Goal: Task Accomplishment & Management: Manage account settings

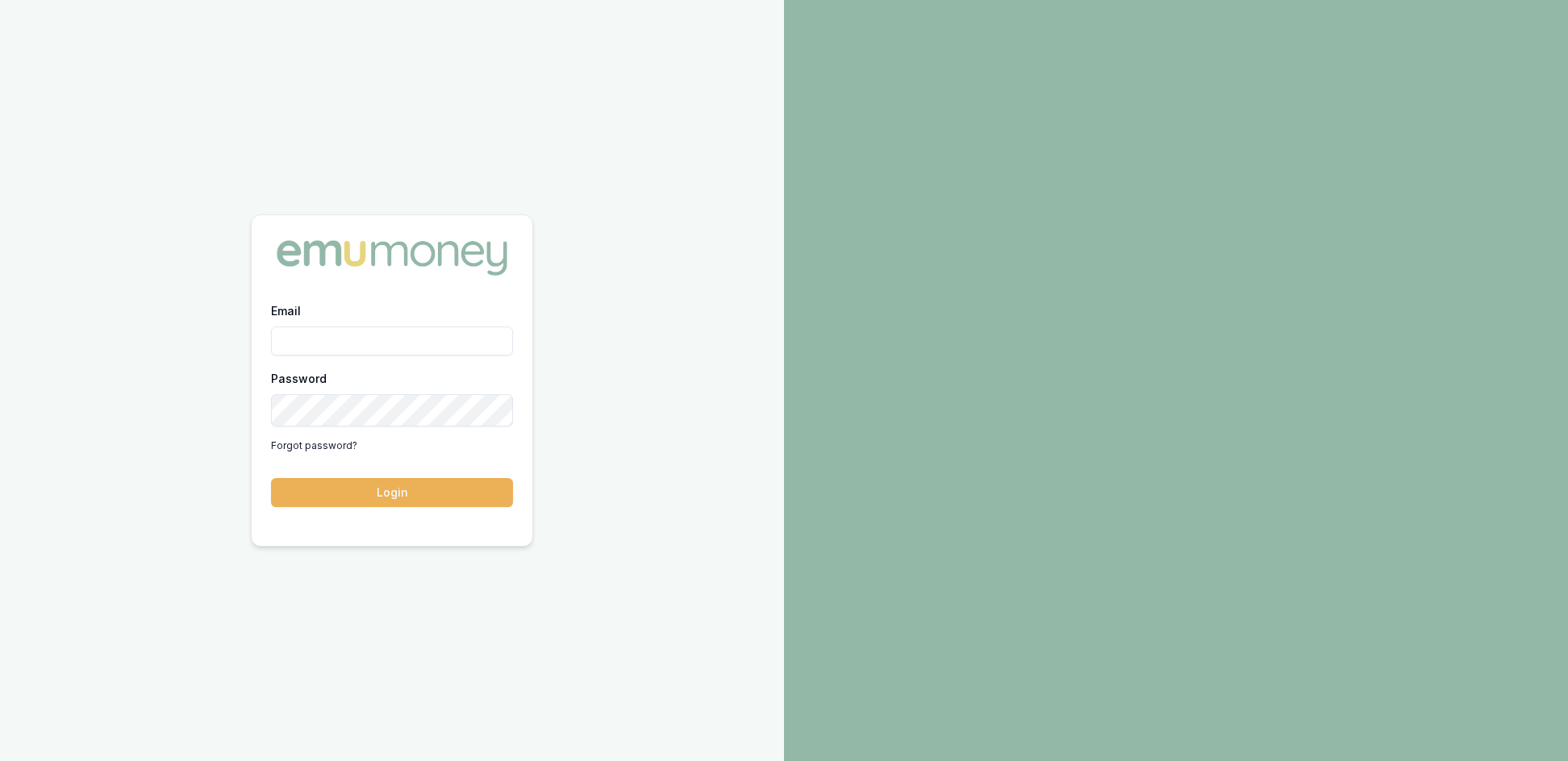
type input "[EMAIL_ADDRESS][PERSON_NAME][DOMAIN_NAME]"
click at [382, 504] on button "Login" at bounding box center [391, 491] width 242 height 29
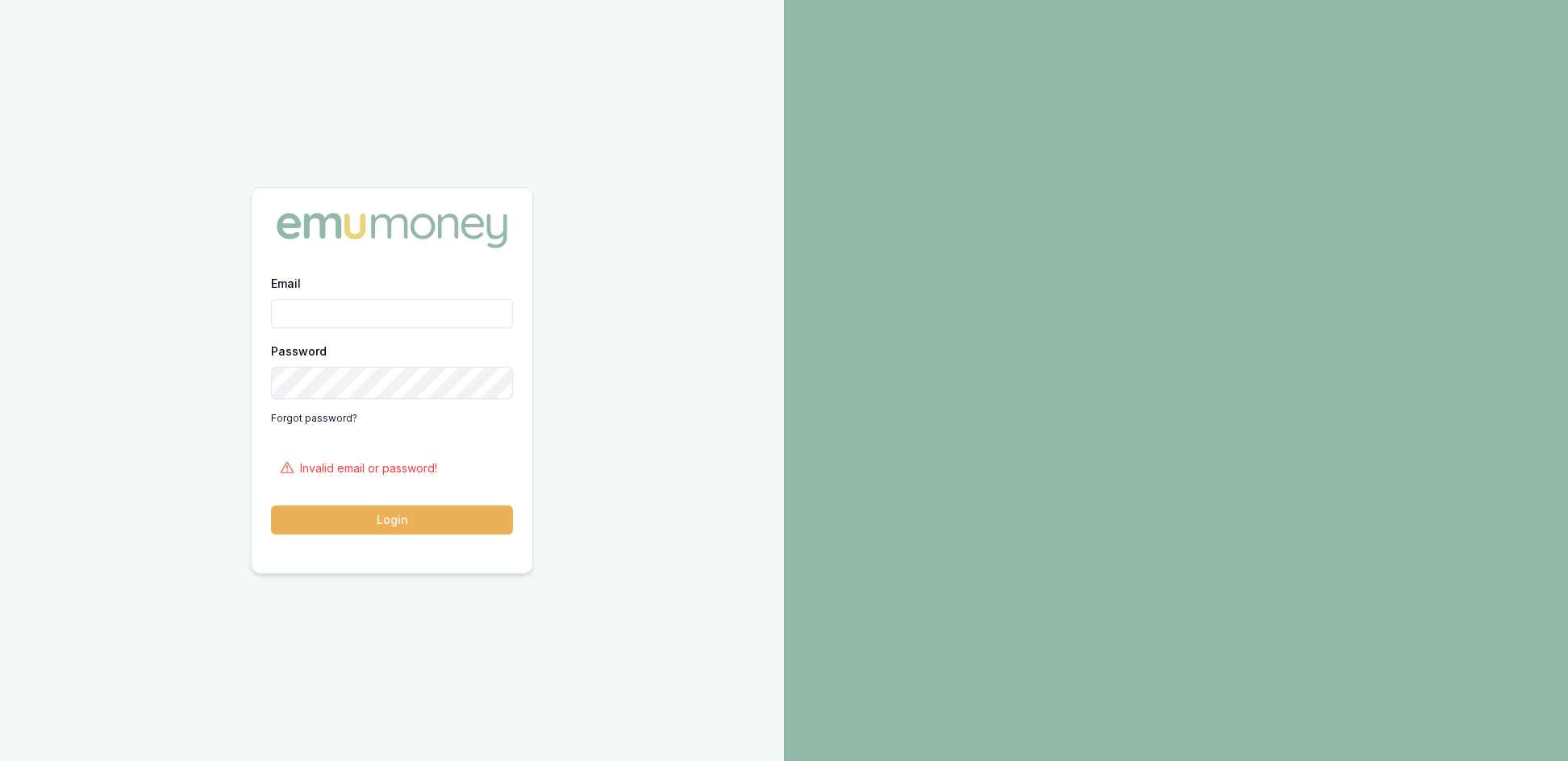
click at [300, 303] on input "Email" at bounding box center [391, 313] width 242 height 29
type input "[EMAIL_ADDRESS][PERSON_NAME][DOMAIN_NAME]"
click at [384, 524] on button "Login" at bounding box center [391, 519] width 242 height 29
click at [315, 315] on input "Email" at bounding box center [391, 313] width 242 height 29
type input "[EMAIL_ADDRESS][PERSON_NAME][DOMAIN_NAME]"
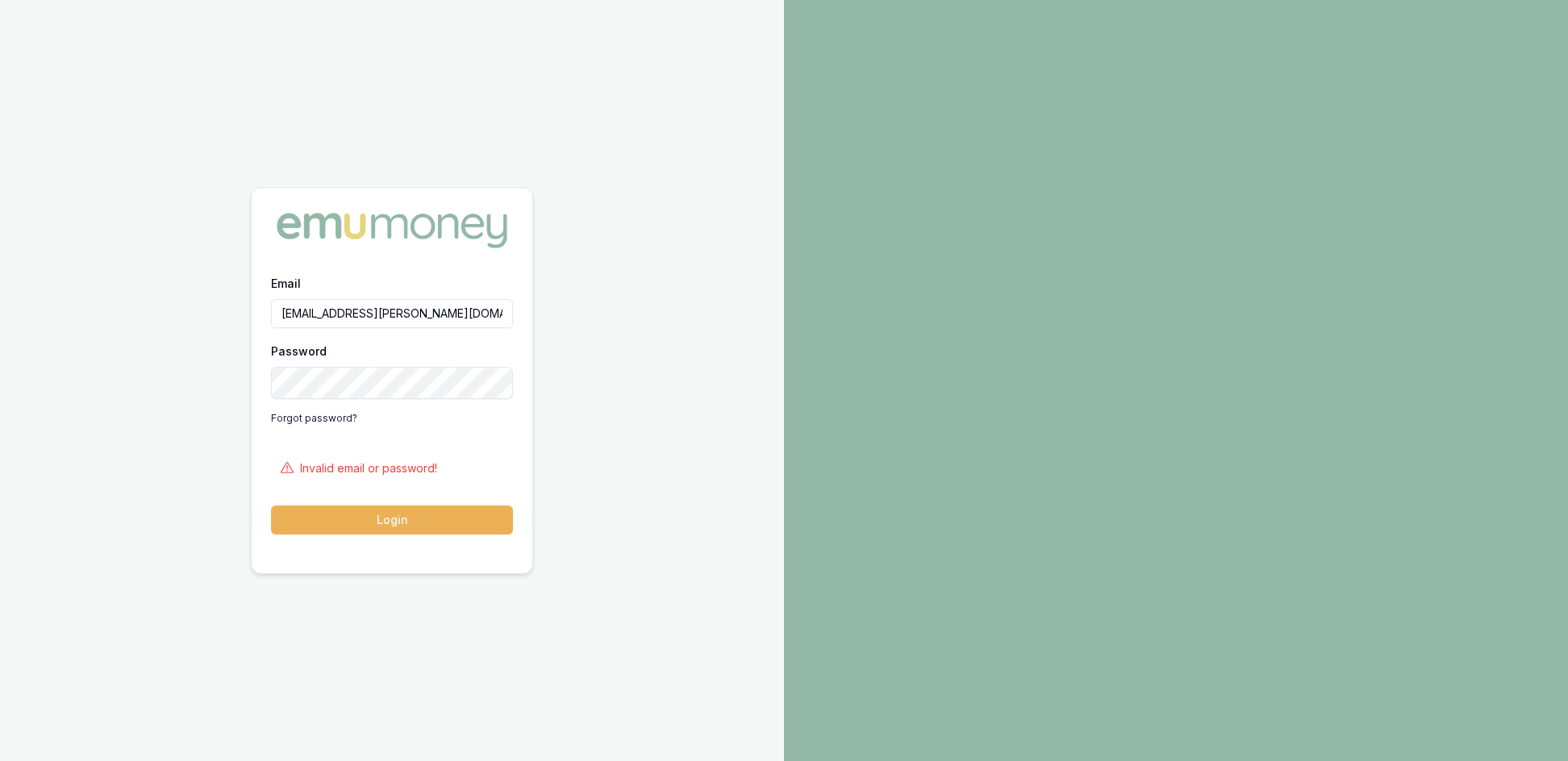
click at [268, 380] on div "Email rachael.connors@emumoney.com.au Password Forgot password? Invalid email o…" at bounding box center [392, 413] width 281 height 282
click at [581, 356] on div "Email rachael.connors@emumoney.com.au Password Forgot password? Invalid email o…" at bounding box center [392, 380] width 784 height 761
click at [377, 535] on button "Login" at bounding box center [391, 519] width 242 height 29
click at [323, 309] on input "Email" at bounding box center [391, 313] width 242 height 29
type input "rachael.connors@emumoney.com.au"
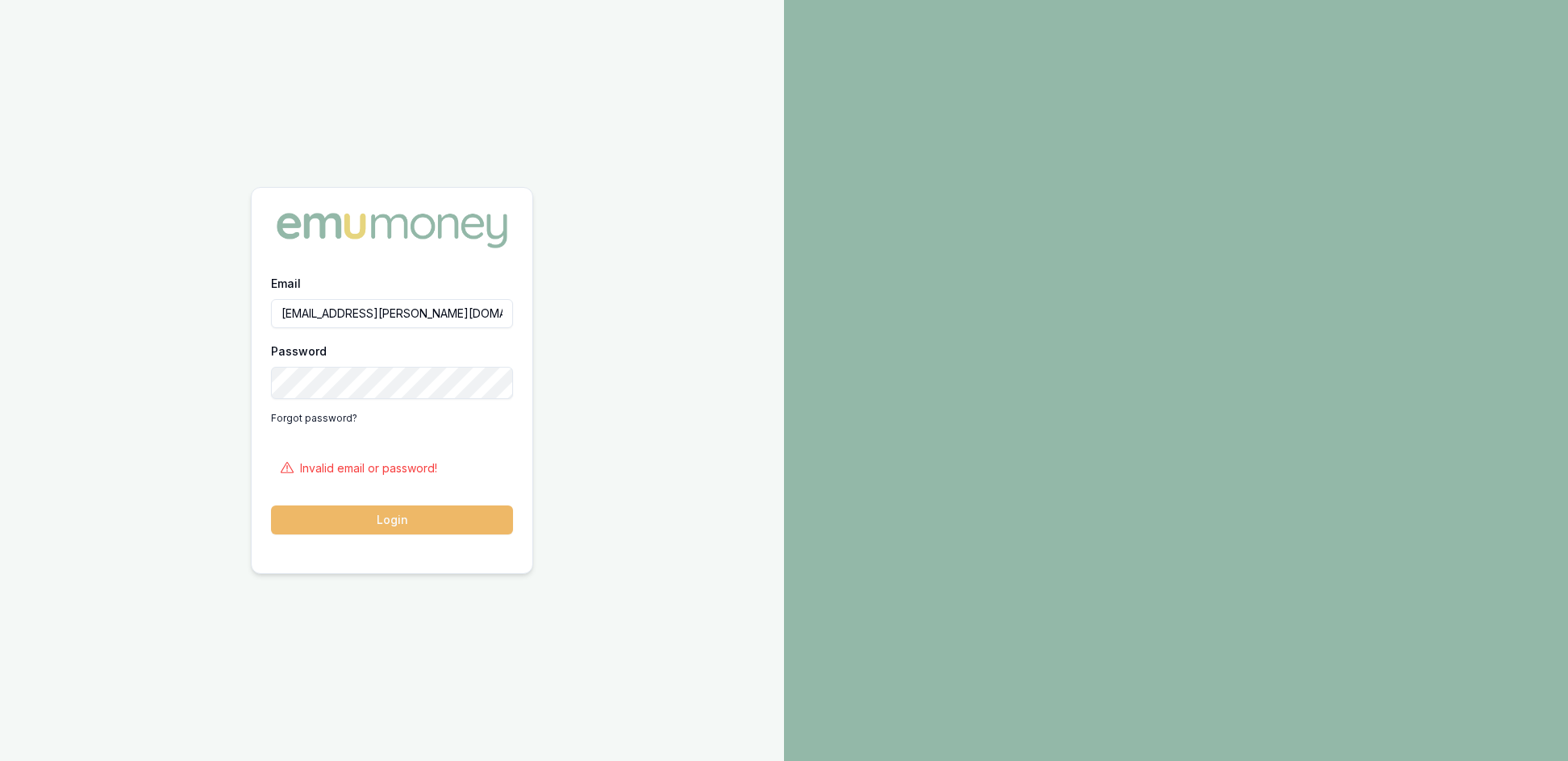
click at [379, 532] on button "Login" at bounding box center [391, 519] width 242 height 29
click at [347, 416] on link "Forgot password?" at bounding box center [314, 419] width 87 height 26
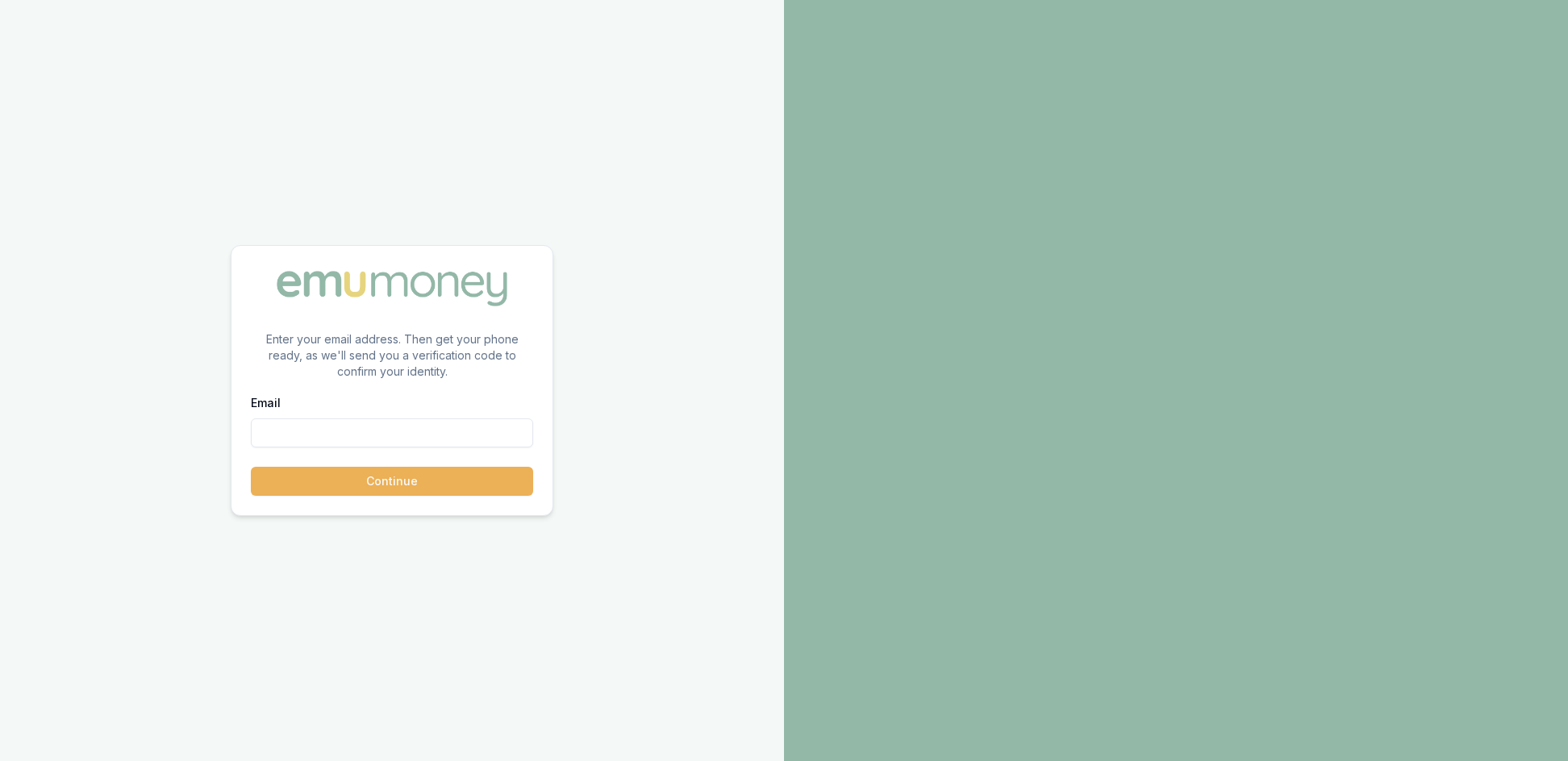
click at [287, 447] on input "Email" at bounding box center [391, 433] width 282 height 29
type input "[EMAIL_ADDRESS][PERSON_NAME][DOMAIN_NAME]"
click at [526, 446] on input "[EMAIL_ADDRESS][PERSON_NAME][DOMAIN_NAME]" at bounding box center [391, 433] width 282 height 29
click at [382, 490] on button "Continue" at bounding box center [391, 480] width 282 height 29
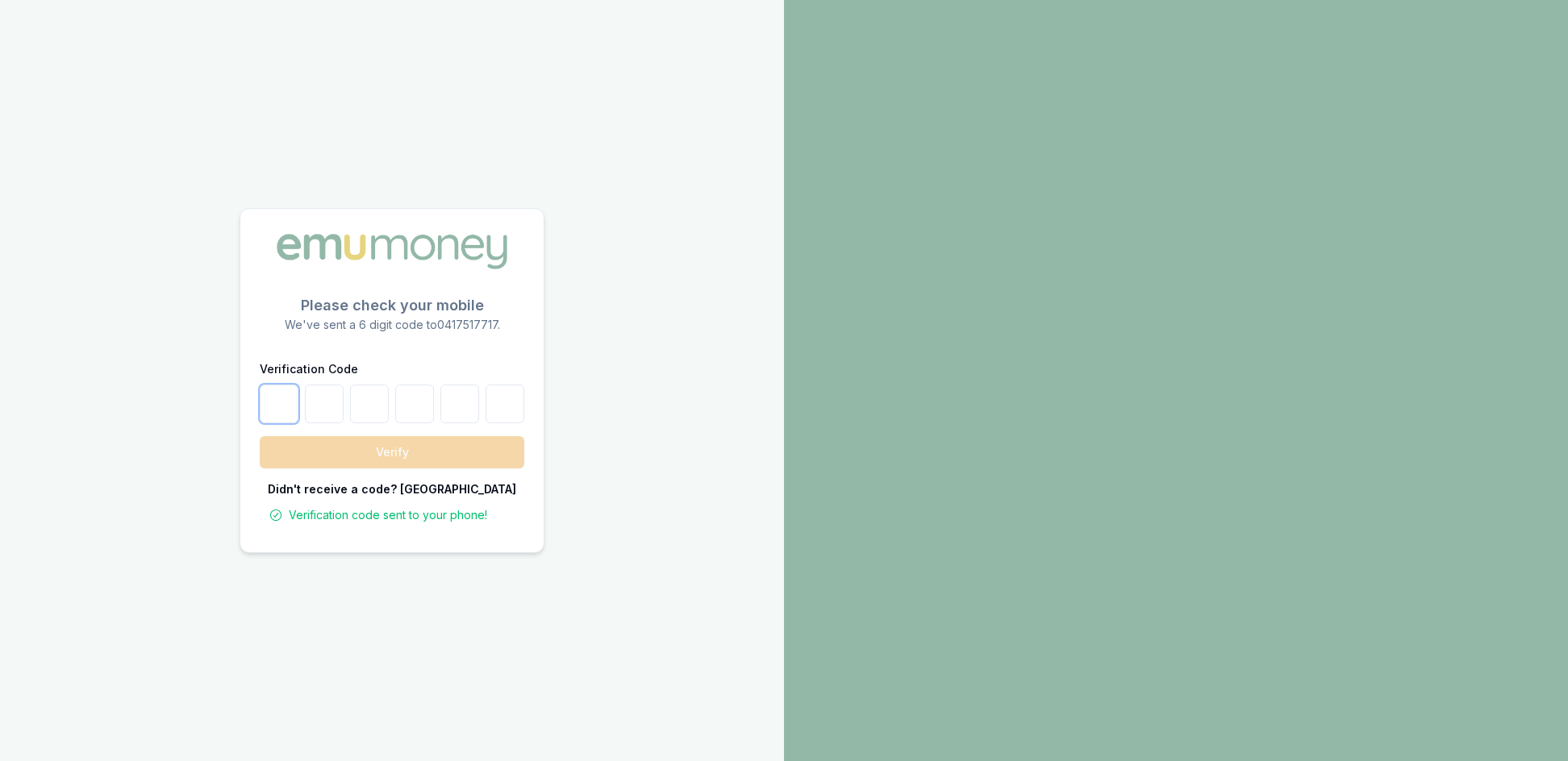
click at [266, 400] on input "number" at bounding box center [278, 404] width 39 height 39
type input "6"
type input "5"
type input "9"
type input "2"
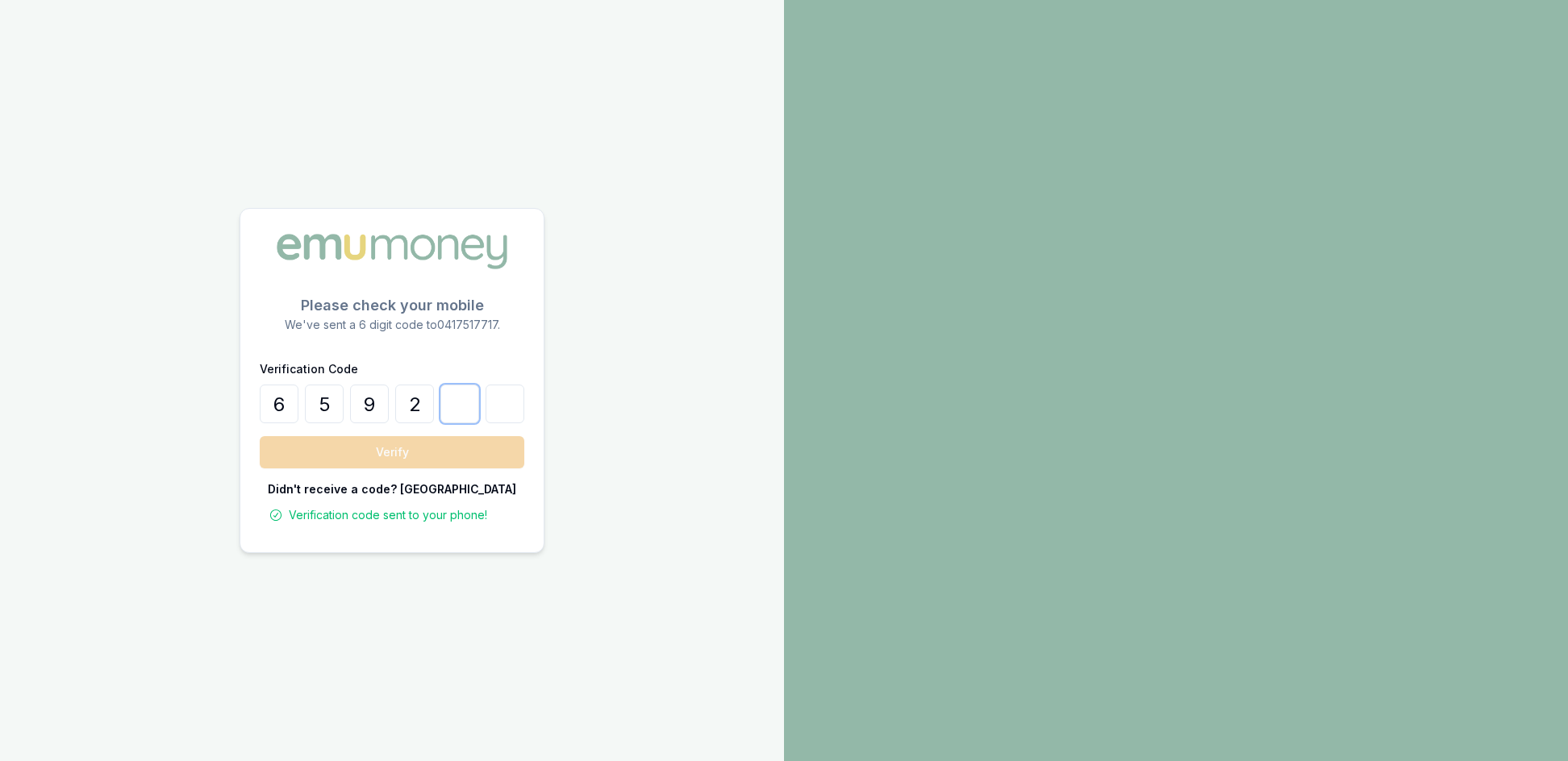
type input "5"
type input "4"
click at [384, 458] on button "Verify" at bounding box center [391, 452] width 265 height 32
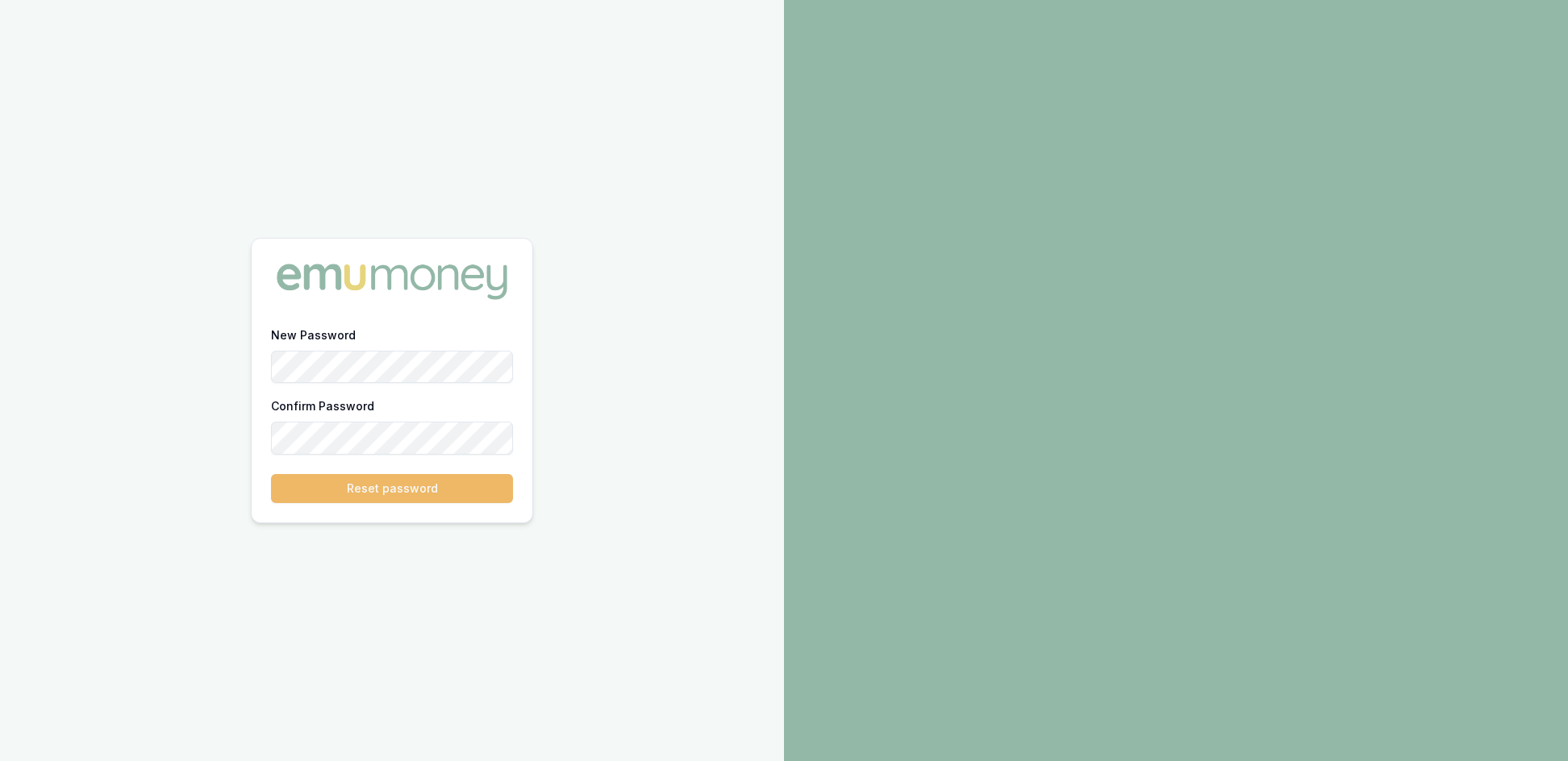
click at [387, 491] on button "Reset password" at bounding box center [391, 488] width 242 height 29
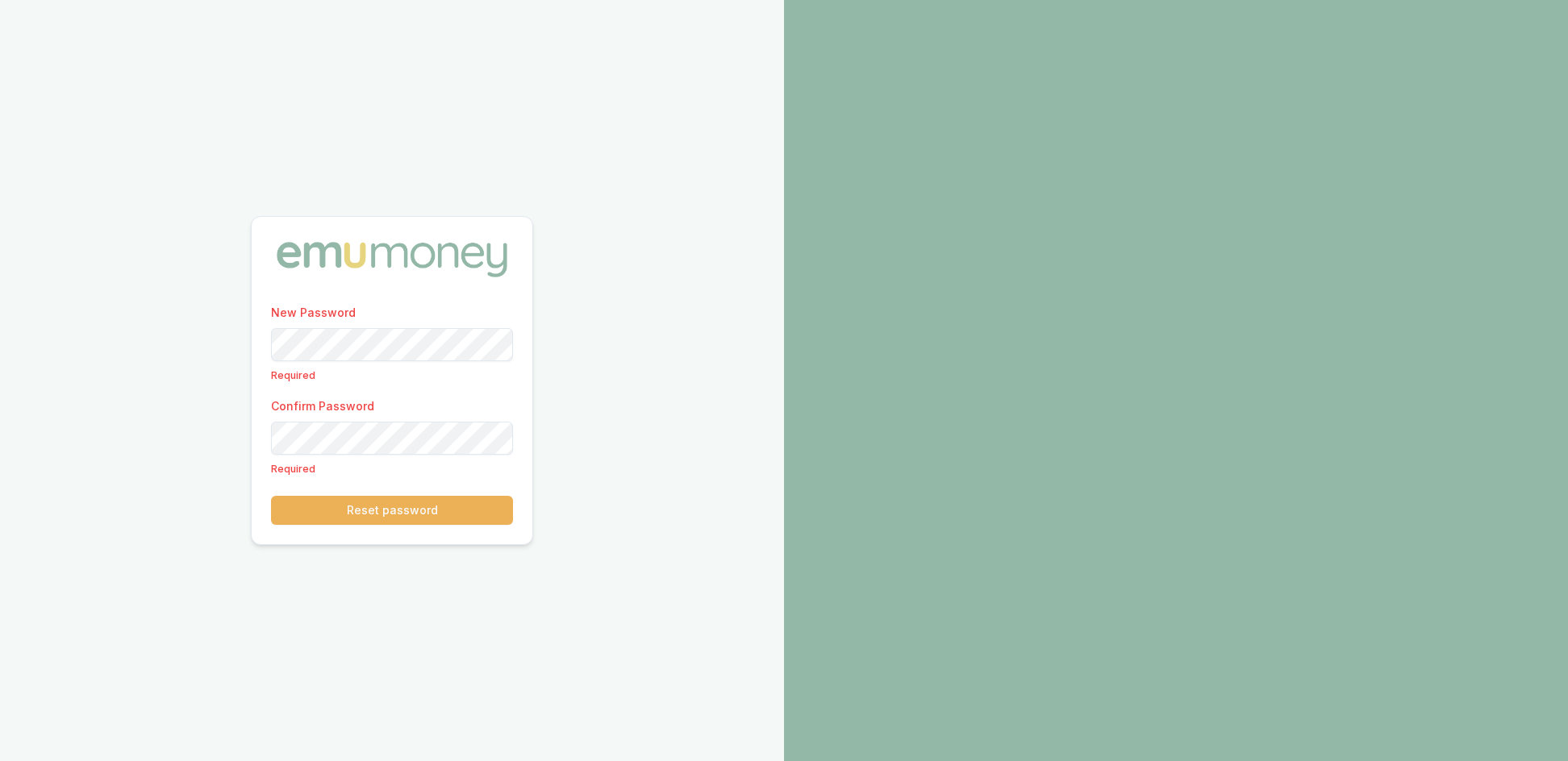
click at [644, 341] on div "New Password Required Confirm Password Required Reset password" at bounding box center [392, 380] width 784 height 761
click at [227, 330] on div "New Password Required Confirm Password Required Reset password" at bounding box center [392, 380] width 784 height 761
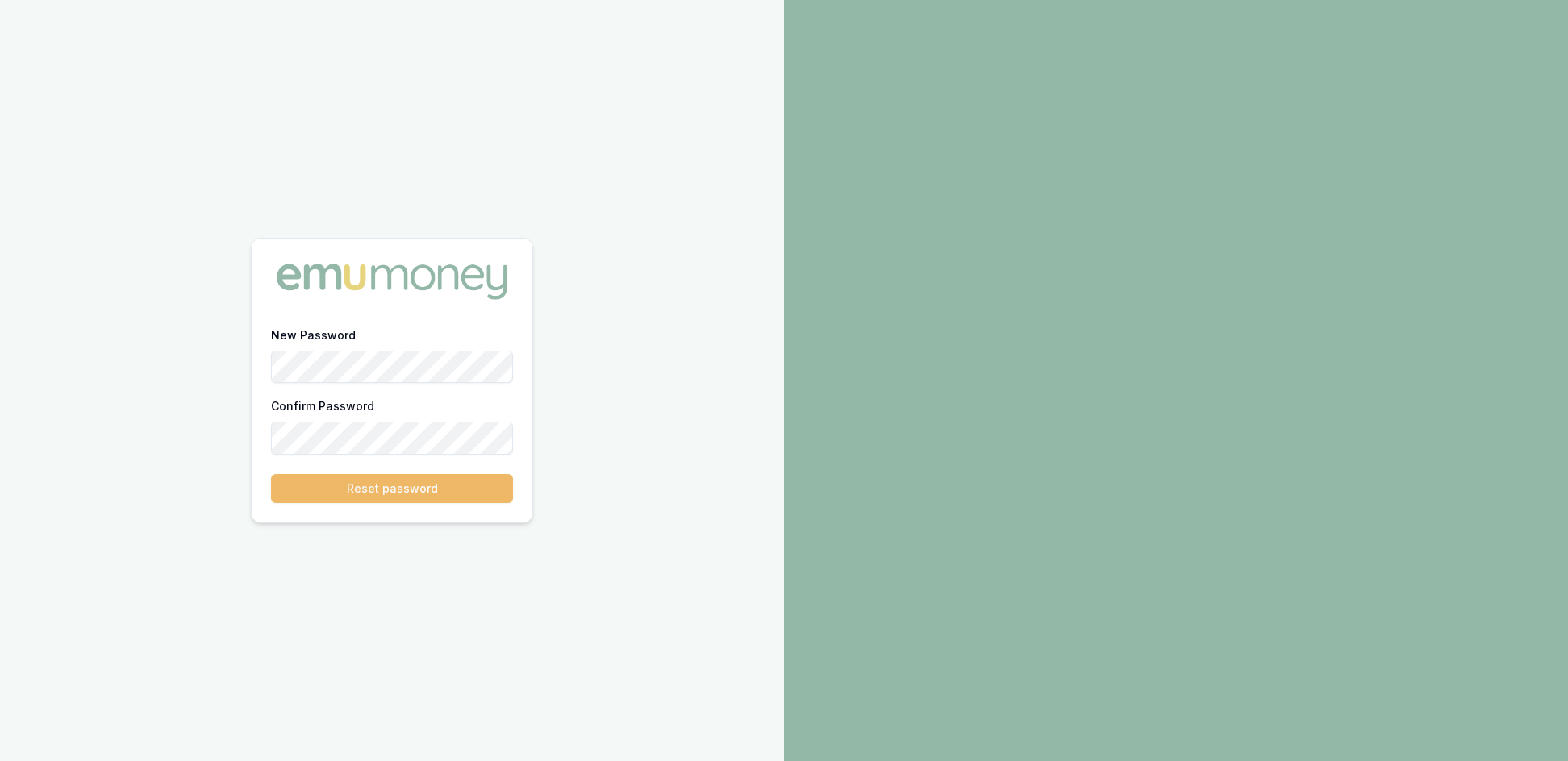
click at [394, 491] on button "Reset password" at bounding box center [391, 488] width 242 height 29
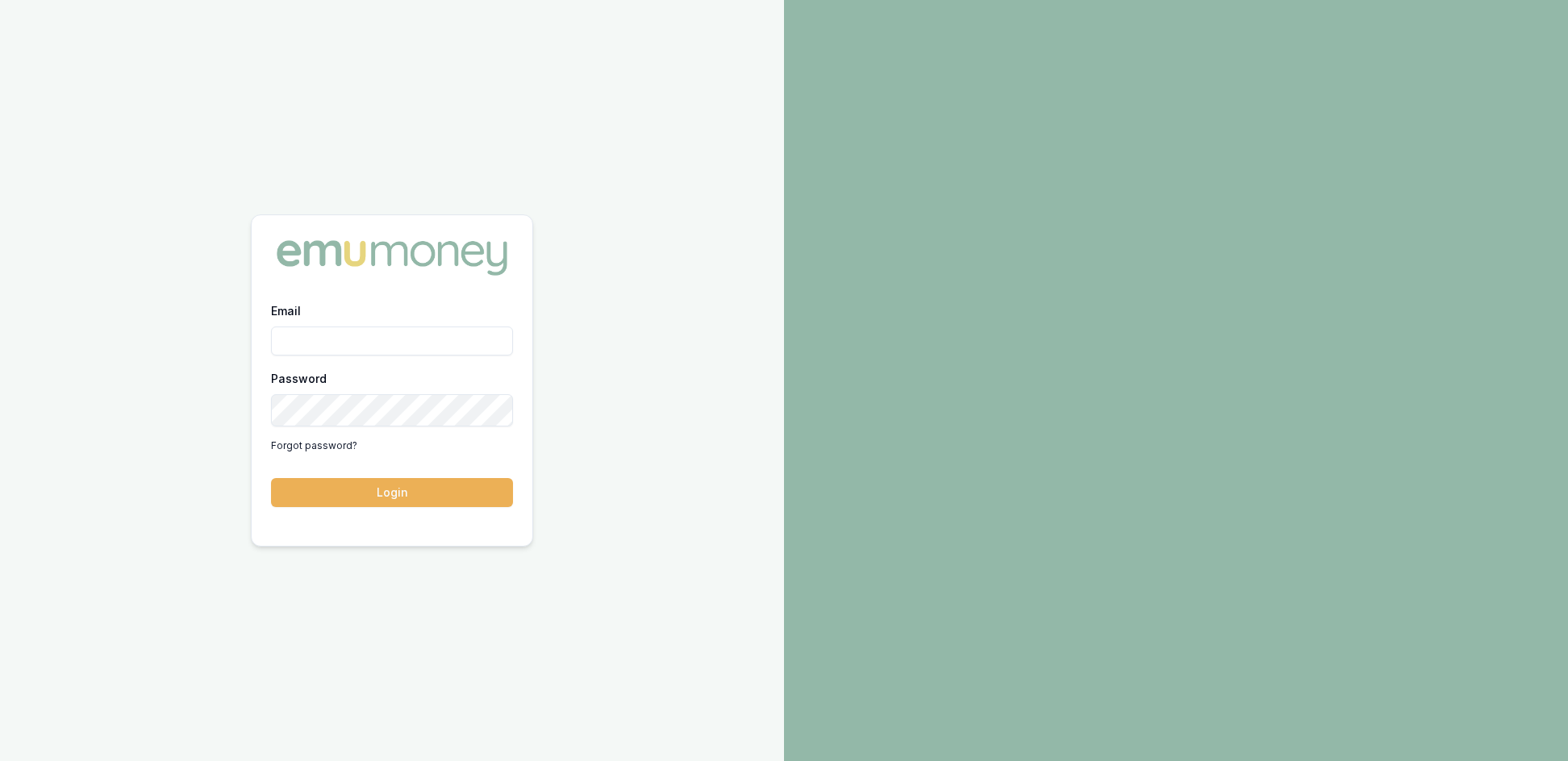
type input "[EMAIL_ADDRESS][PERSON_NAME][DOMAIN_NAME]"
click at [398, 507] on button "Login" at bounding box center [391, 491] width 242 height 29
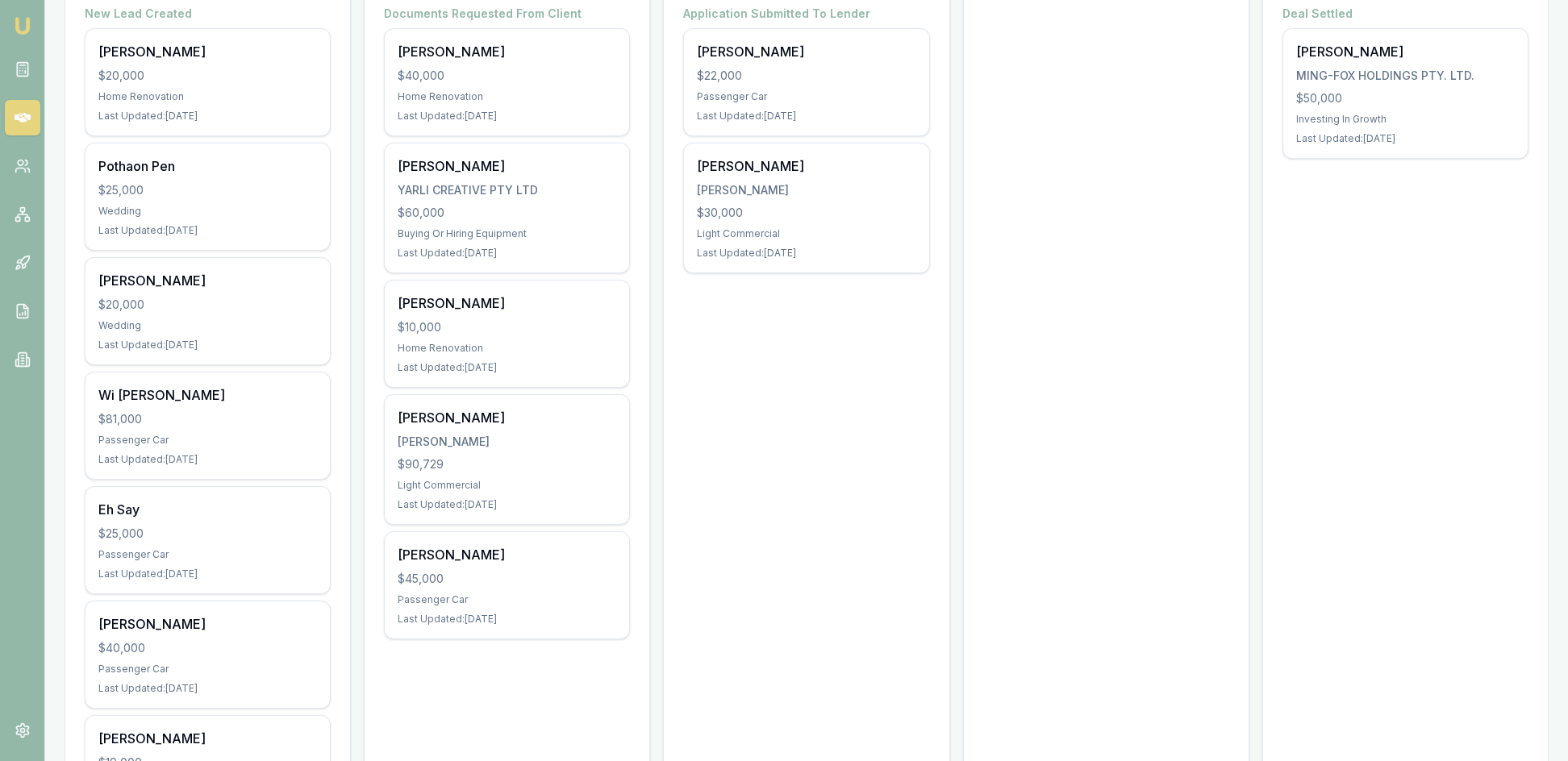
scroll to position [386, 0]
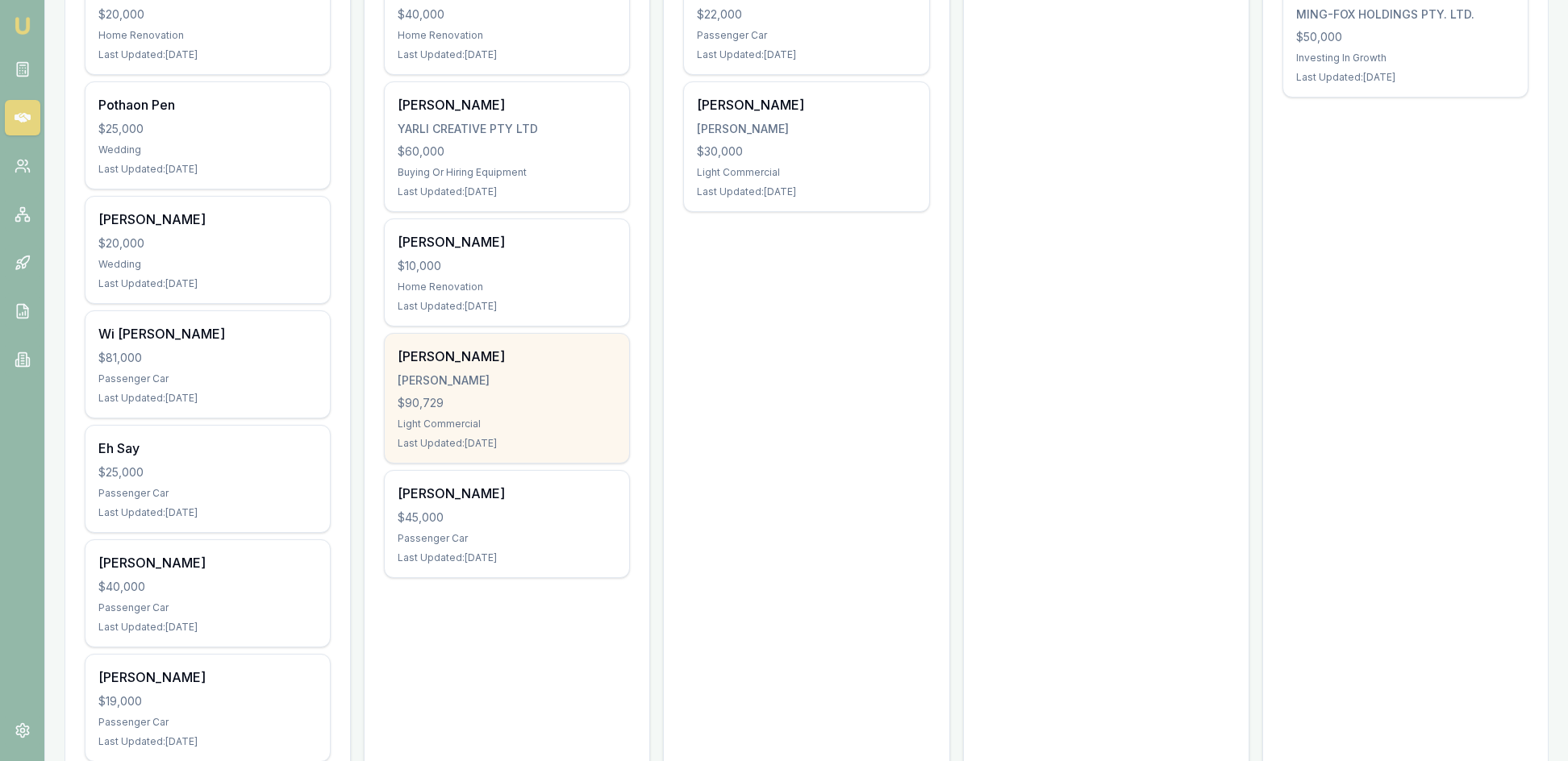
click at [534, 463] on div "Matthew Shanahan SHANAHAN, MATTHEW $90,729 Light Commercial Last Updated: 48 da…" at bounding box center [507, 398] width 245 height 129
